Goal: Transaction & Acquisition: Purchase product/service

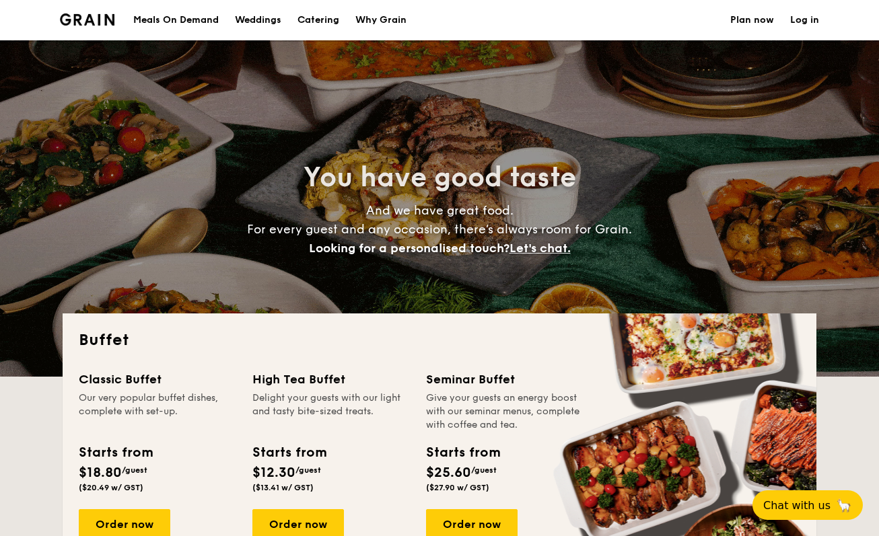
select select
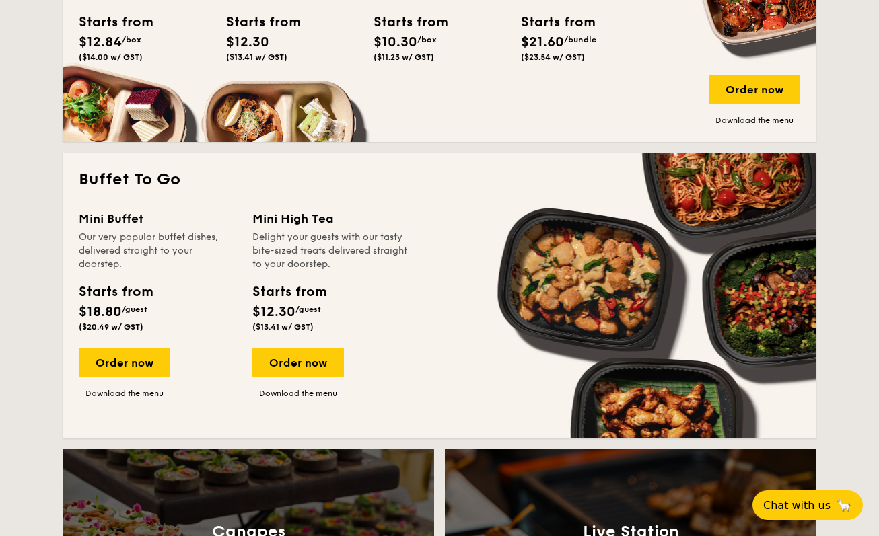
scroll to position [759, 0]
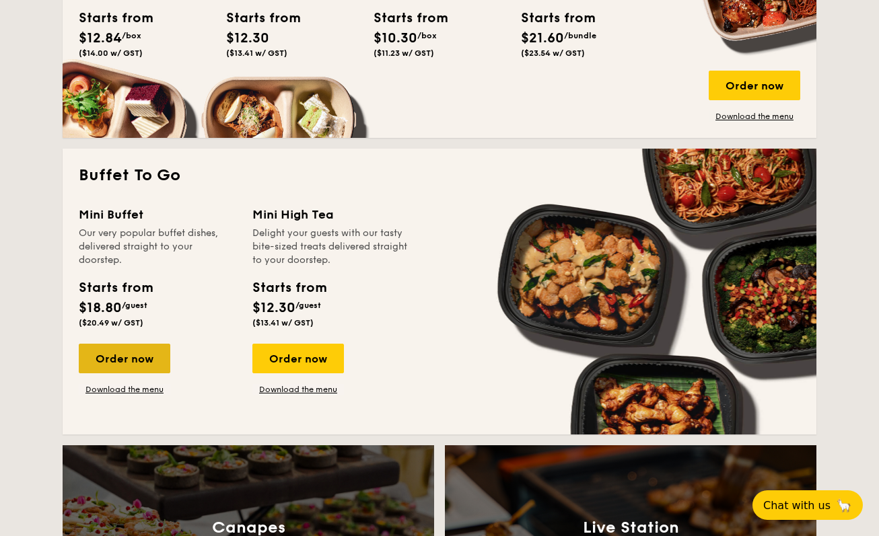
click at [139, 359] on div "Order now" at bounding box center [125, 359] width 92 height 30
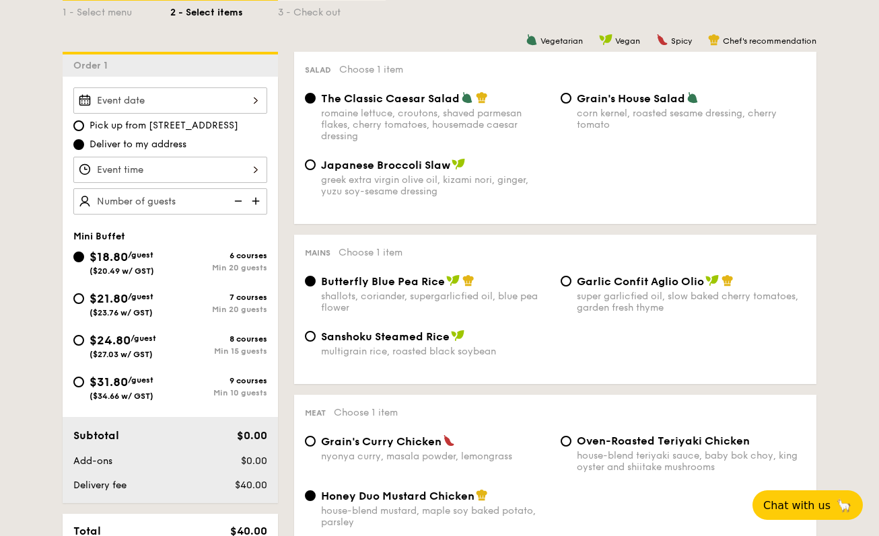
scroll to position [331, 0]
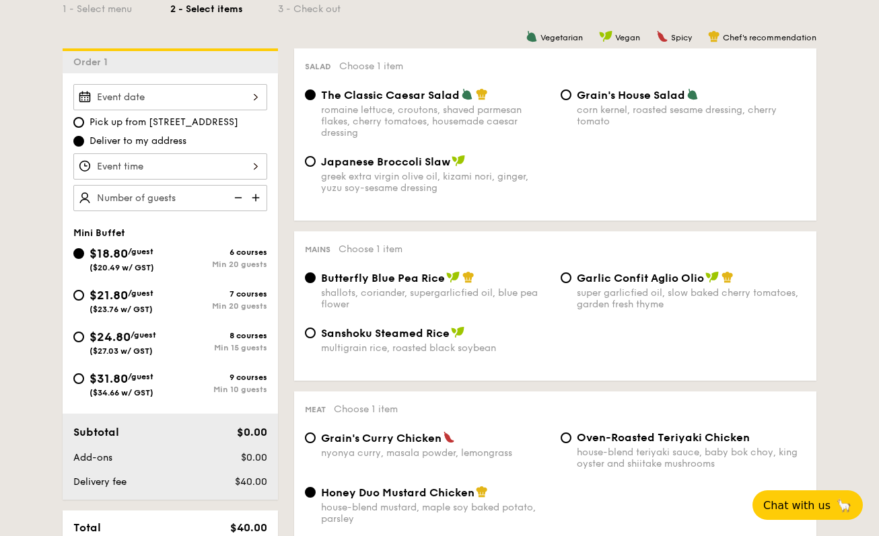
click at [258, 198] on img at bounding box center [257, 198] width 20 height 26
click at [232, 201] on img at bounding box center [237, 198] width 20 height 26
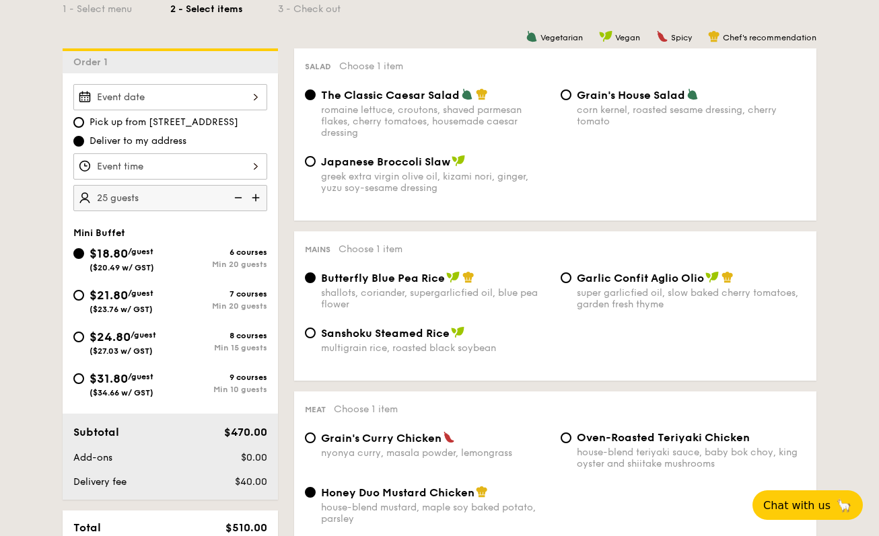
type input "20 guests"
click at [232, 201] on img at bounding box center [237, 198] width 20 height 26
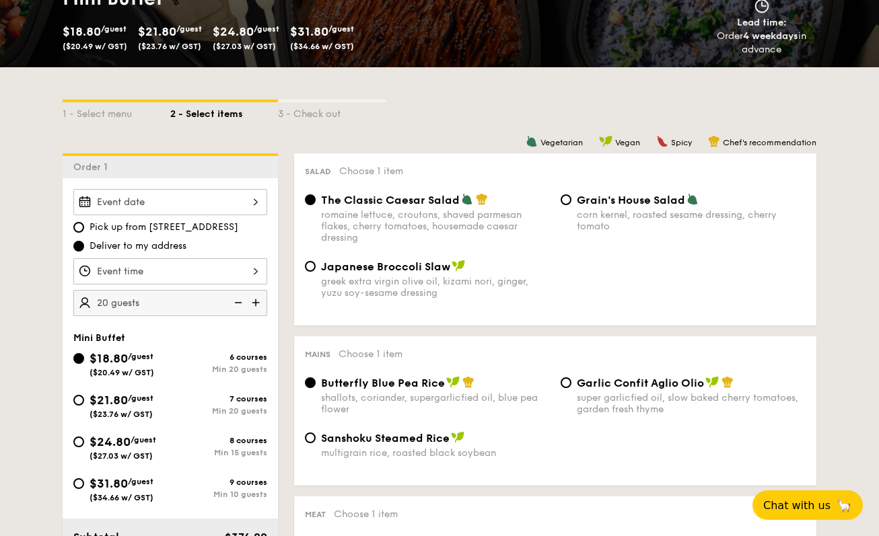
scroll to position [225, 0]
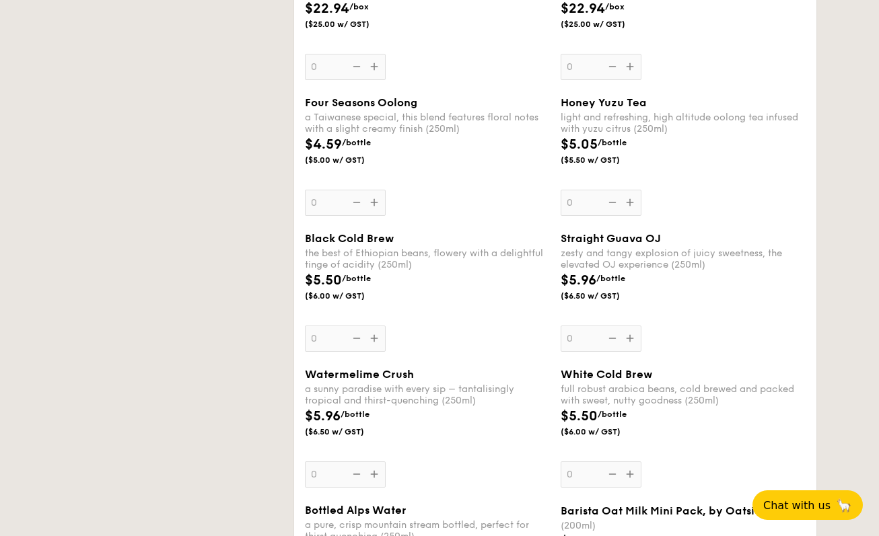
select select
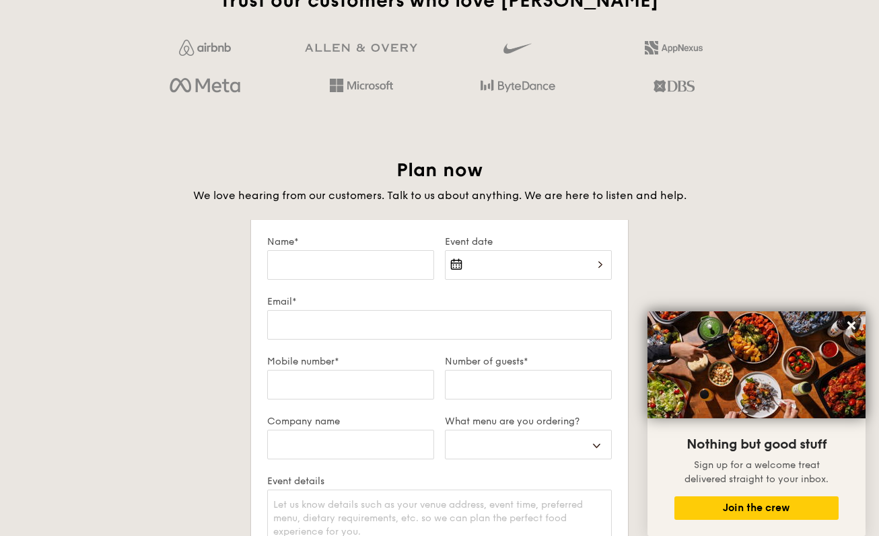
scroll to position [2173, 0]
